Goal: Find specific page/section: Find specific page/section

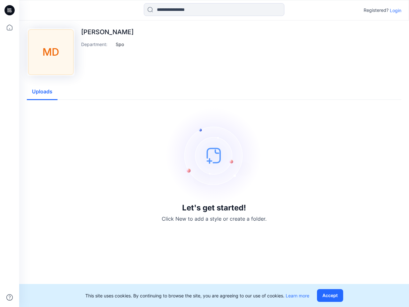
click at [204, 153] on img at bounding box center [214, 155] width 96 height 96
click at [10, 10] on icon at bounding box center [10, 10] width 3 height 0
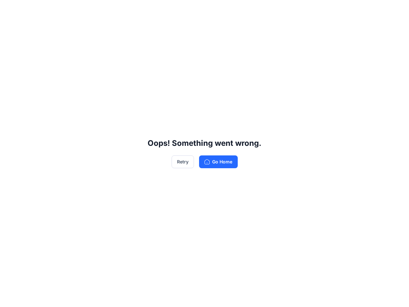
click at [10, 297] on div "Oops! Something went wrong. Retry Go Home" at bounding box center [204, 153] width 409 height 307
click at [214, 10] on div "Oops! Something went wrong. Retry Go Home" at bounding box center [204, 153] width 409 height 307
click at [396, 10] on div "Oops! Something went wrong. Retry Go Home" at bounding box center [204, 153] width 409 height 307
click at [120, 44] on div "Oops! Something went wrong. Retry Go Home" at bounding box center [204, 153] width 409 height 307
click at [42, 92] on div "Oops! Something went wrong. Retry Go Home" at bounding box center [204, 153] width 409 height 307
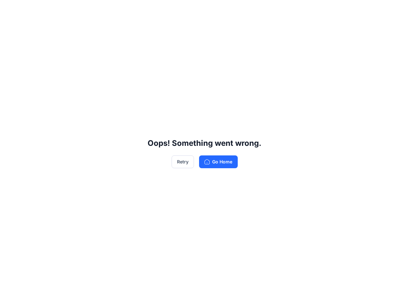
click at [331, 295] on div "Oops! Something went wrong. Retry Go Home" at bounding box center [204, 153] width 409 height 307
